Goal: Check status: Check status

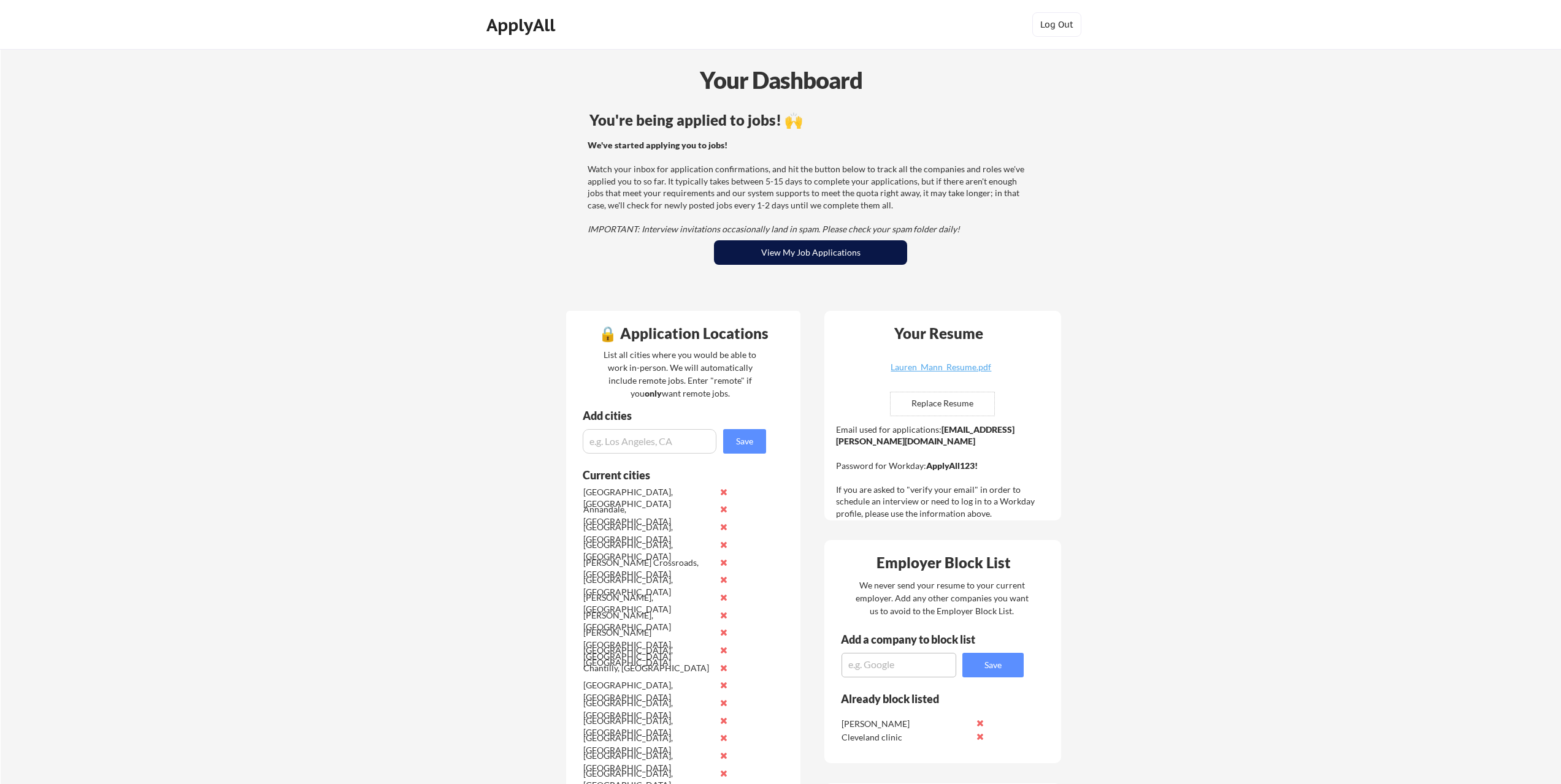
click at [806, 246] on button "View My Job Applications" at bounding box center [811, 252] width 193 height 24
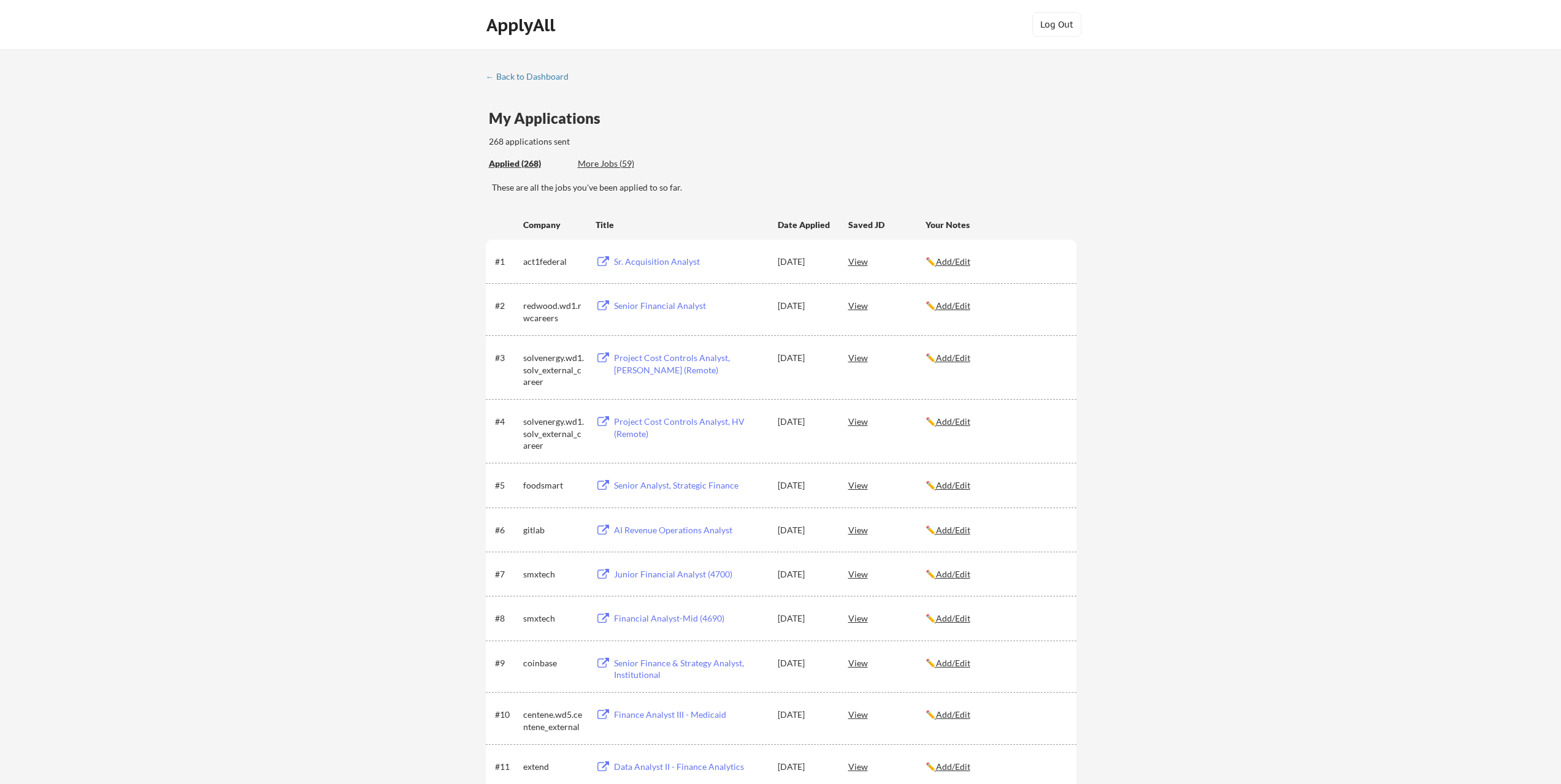
scroll to position [2803, 0]
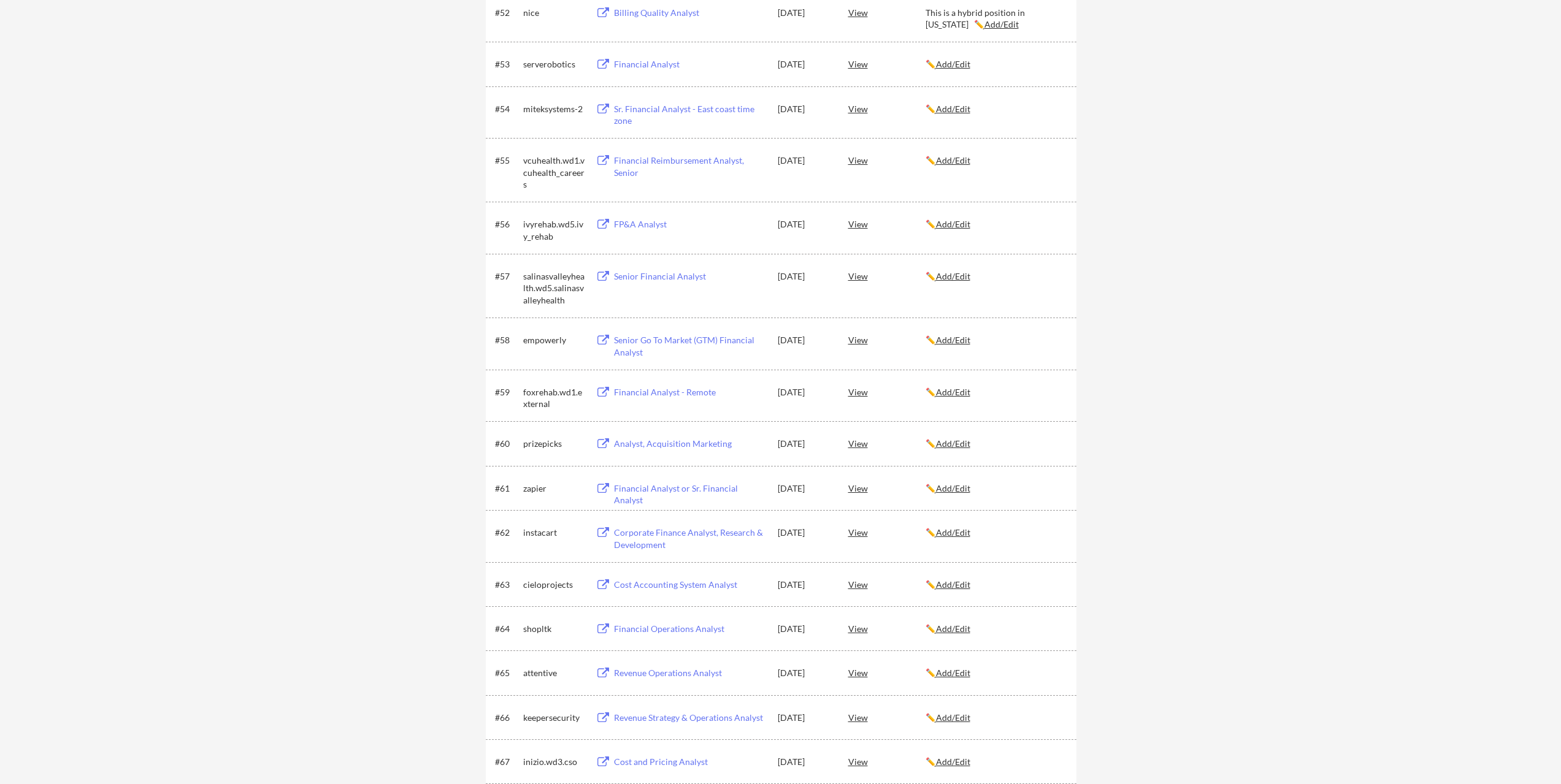
click at [631, 392] on div "Financial Analyst - Remote" at bounding box center [690, 392] width 152 height 13
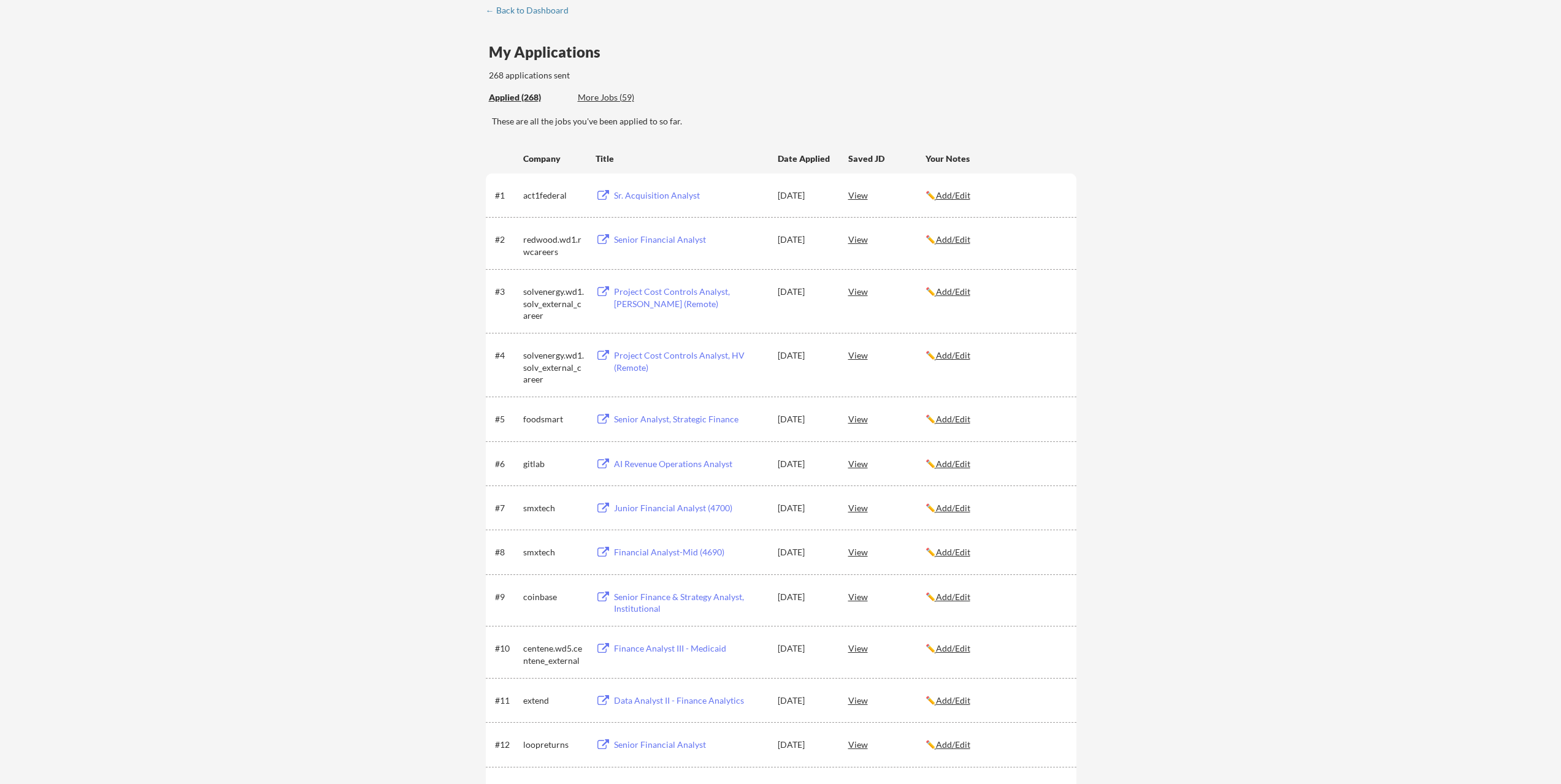
scroll to position [0, 0]
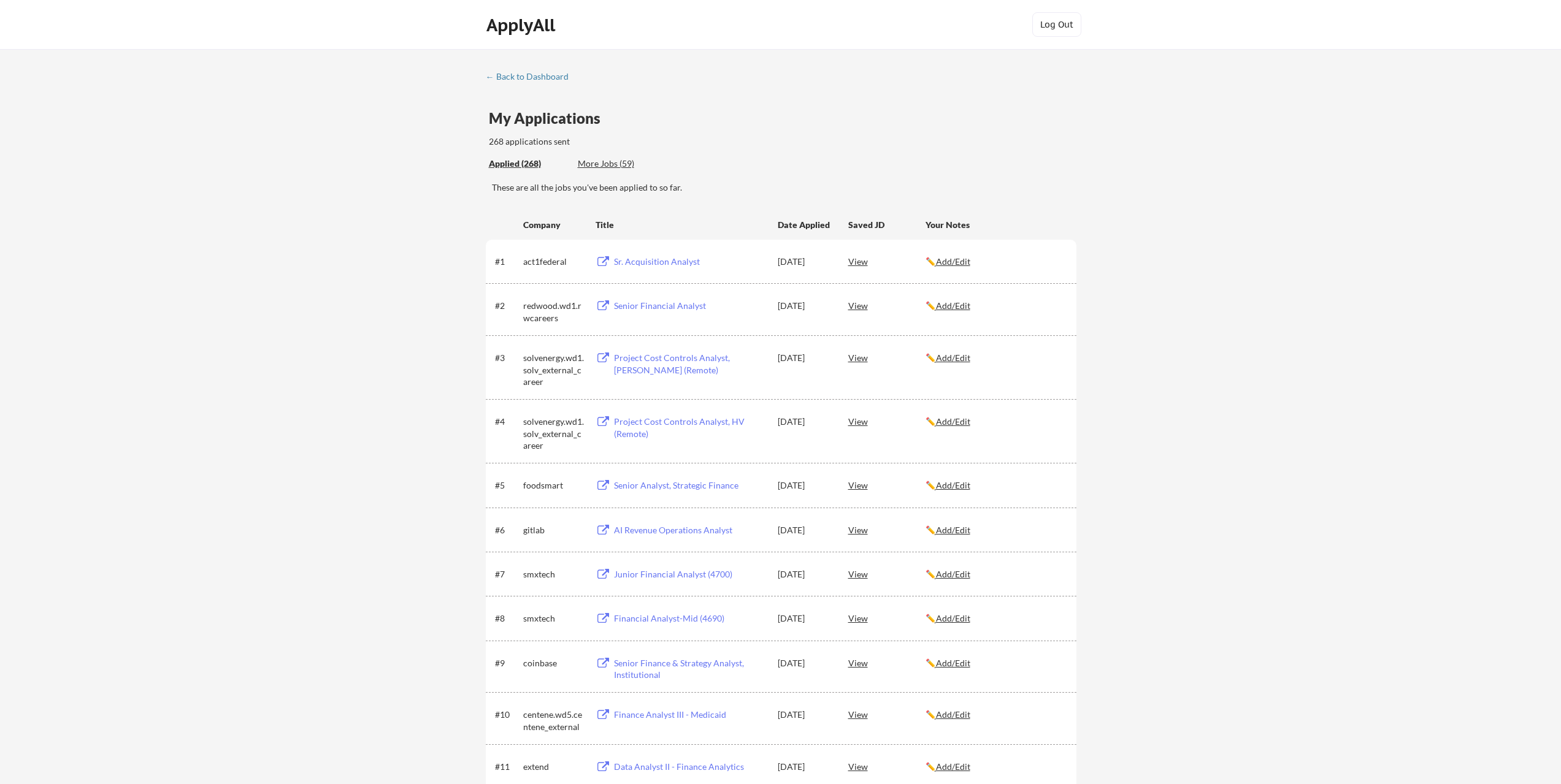
click at [595, 166] on div "More Jobs (59)" at bounding box center [623, 164] width 90 height 13
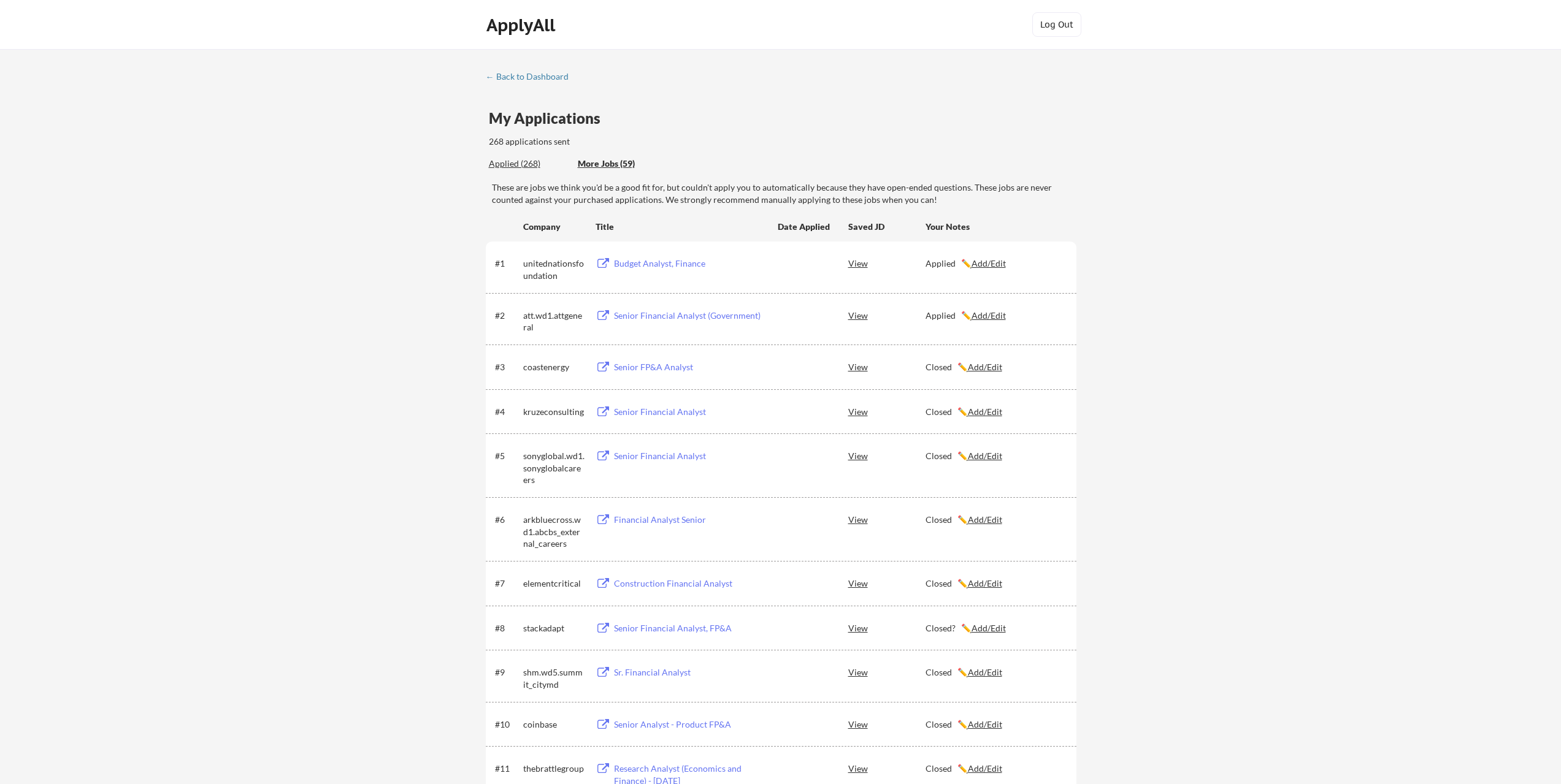
click at [510, 160] on div "Applied (268)" at bounding box center [529, 164] width 80 height 13
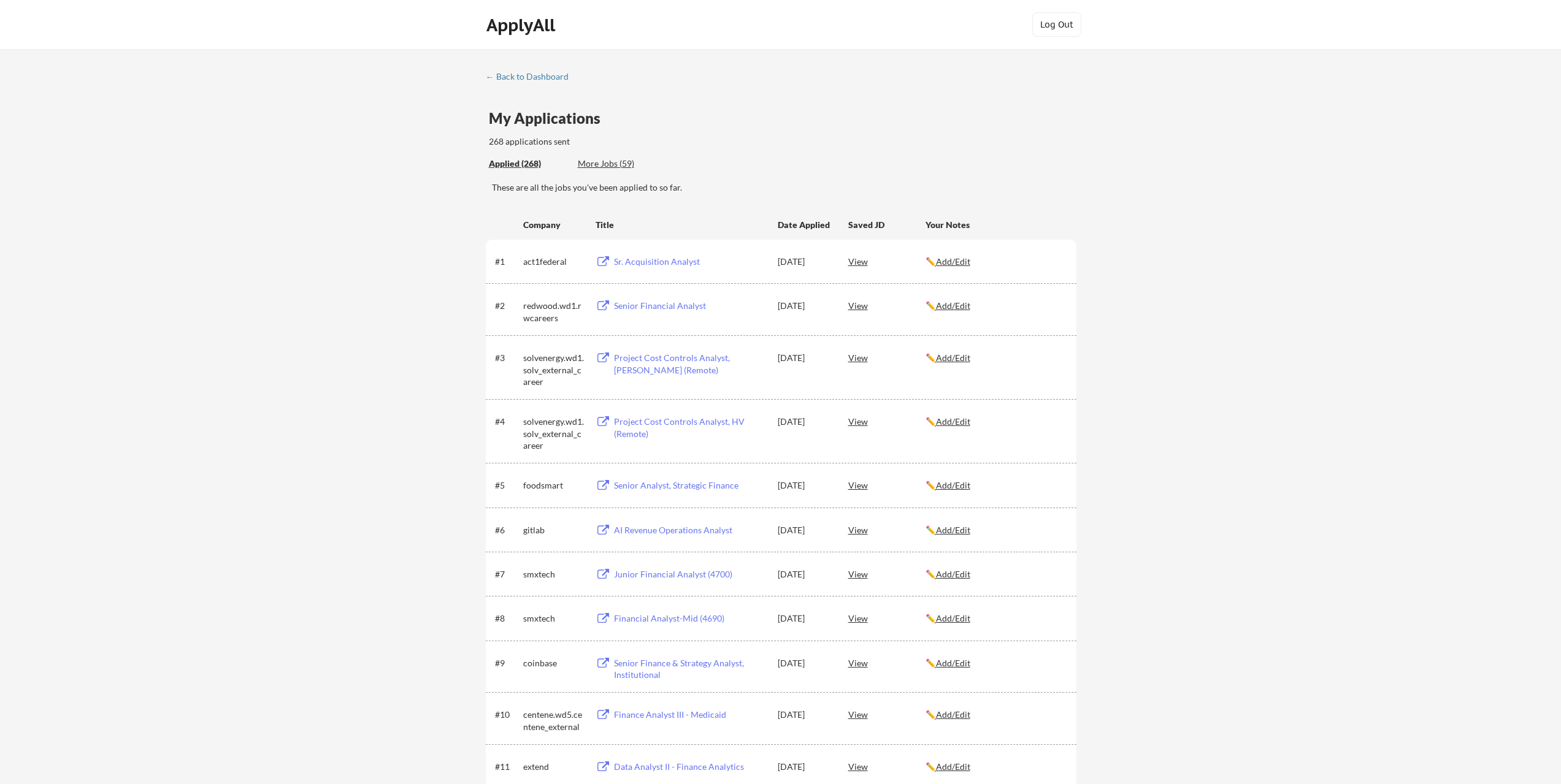
click at [610, 164] on div "More Jobs (59)" at bounding box center [623, 164] width 90 height 13
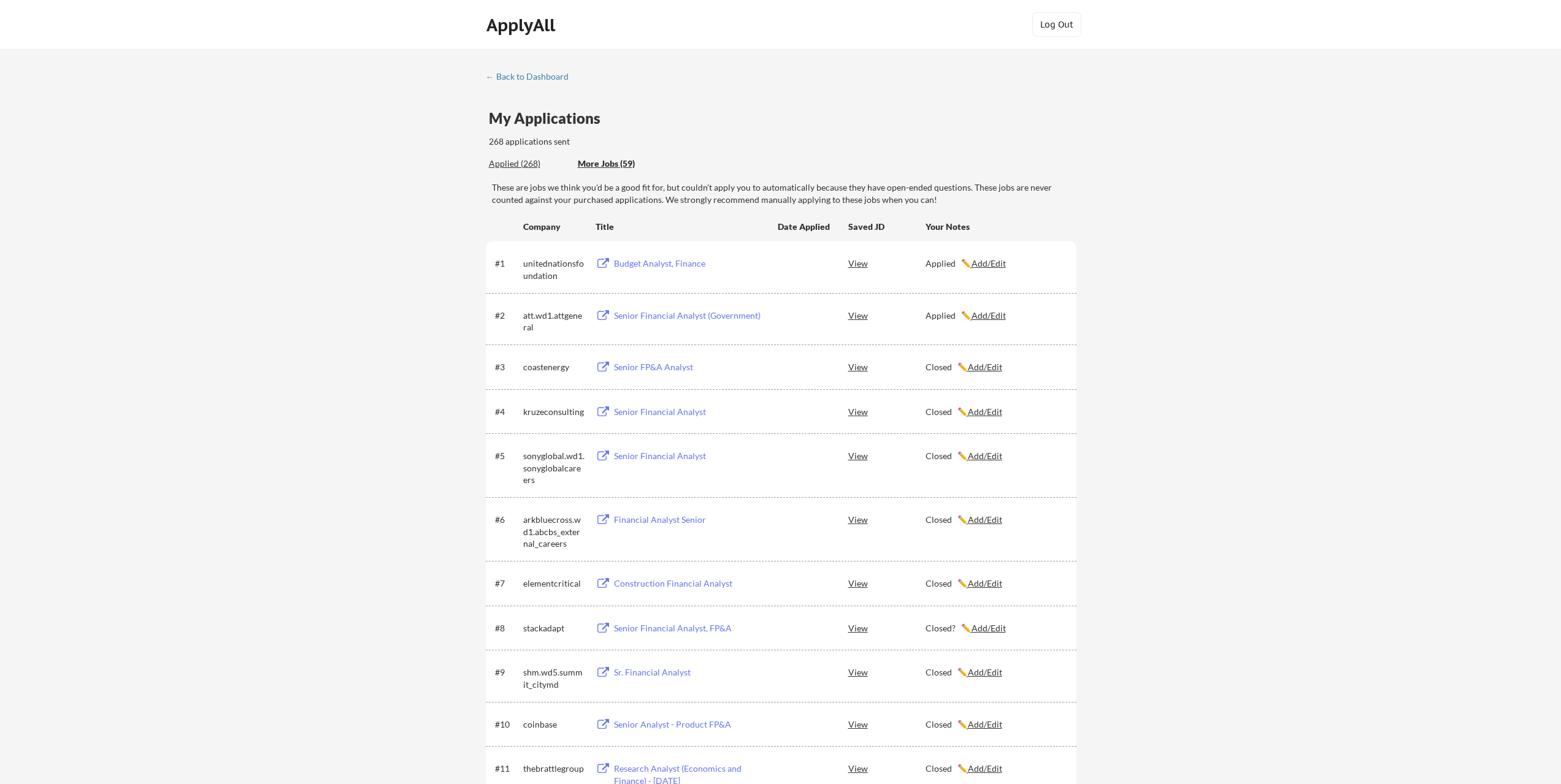
click at [494, 159] on div "Applied (268)" at bounding box center [529, 164] width 80 height 13
